Goal: Information Seeking & Learning: Learn about a topic

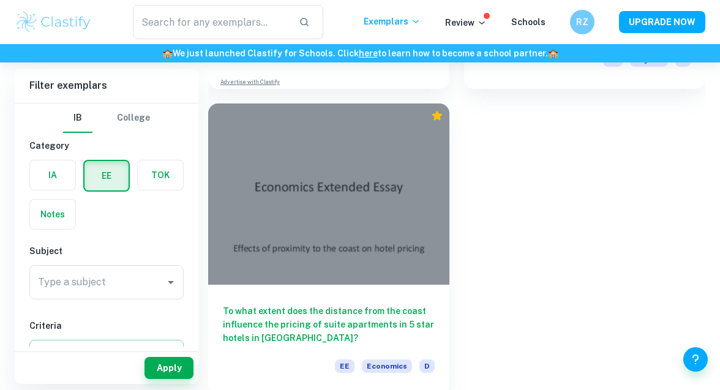
scroll to position [274, 0]
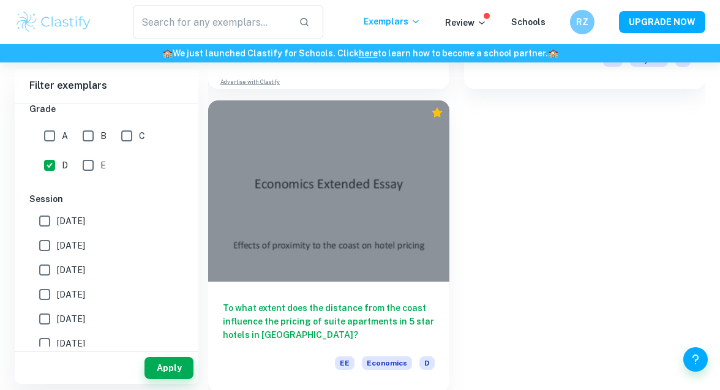
click at [347, 311] on h6 "To what extent does the distance from the coast influence the pricing of suite …" at bounding box center [329, 321] width 212 height 40
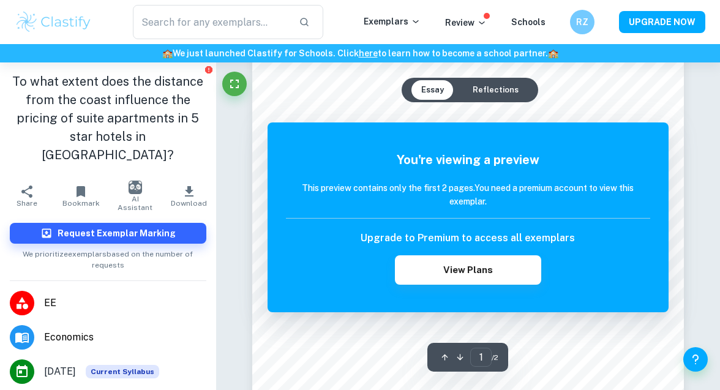
scroll to position [142, 0]
click at [498, 84] on button "Reflections" at bounding box center [496, 90] width 66 height 20
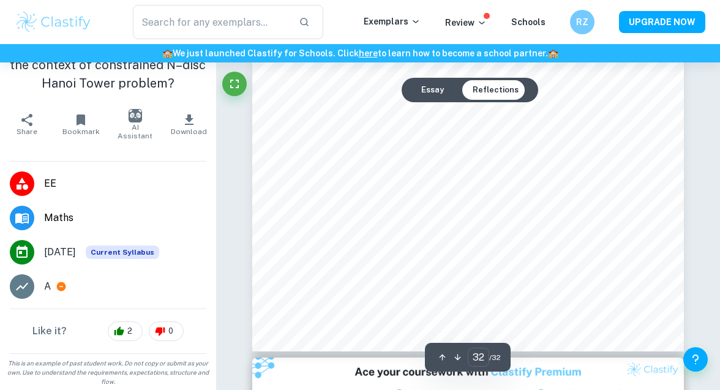
scroll to position [19919, 0]
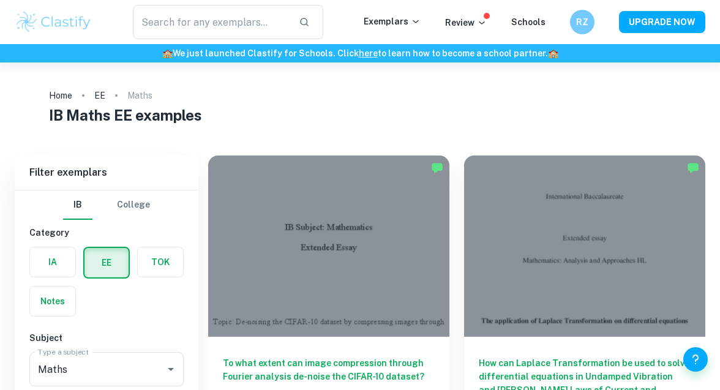
scroll to position [10458, 0]
